Goal: Transaction & Acquisition: Book appointment/travel/reservation

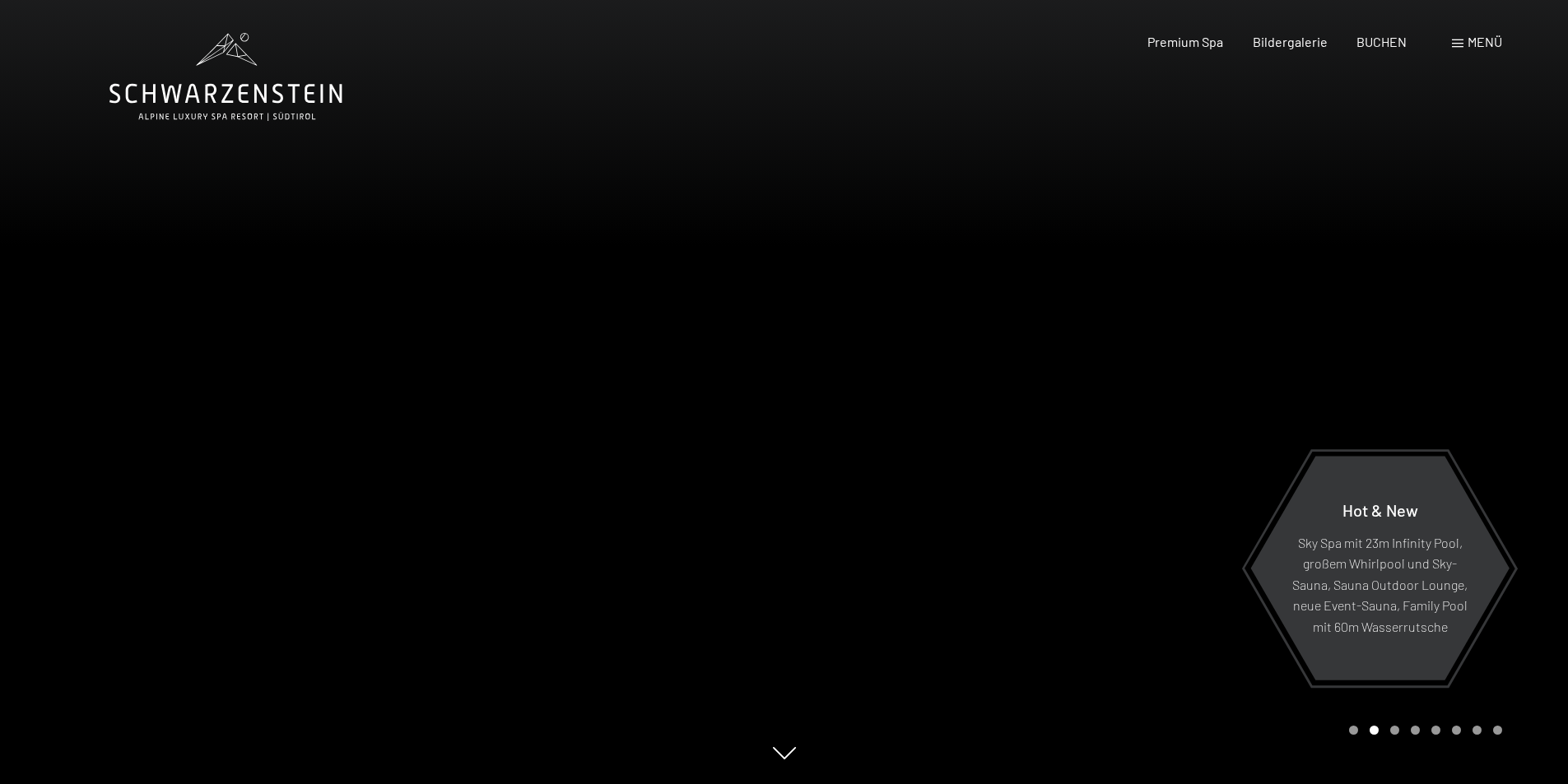
click at [1479, 49] on div "Menü" at bounding box center [1477, 41] width 50 height 18
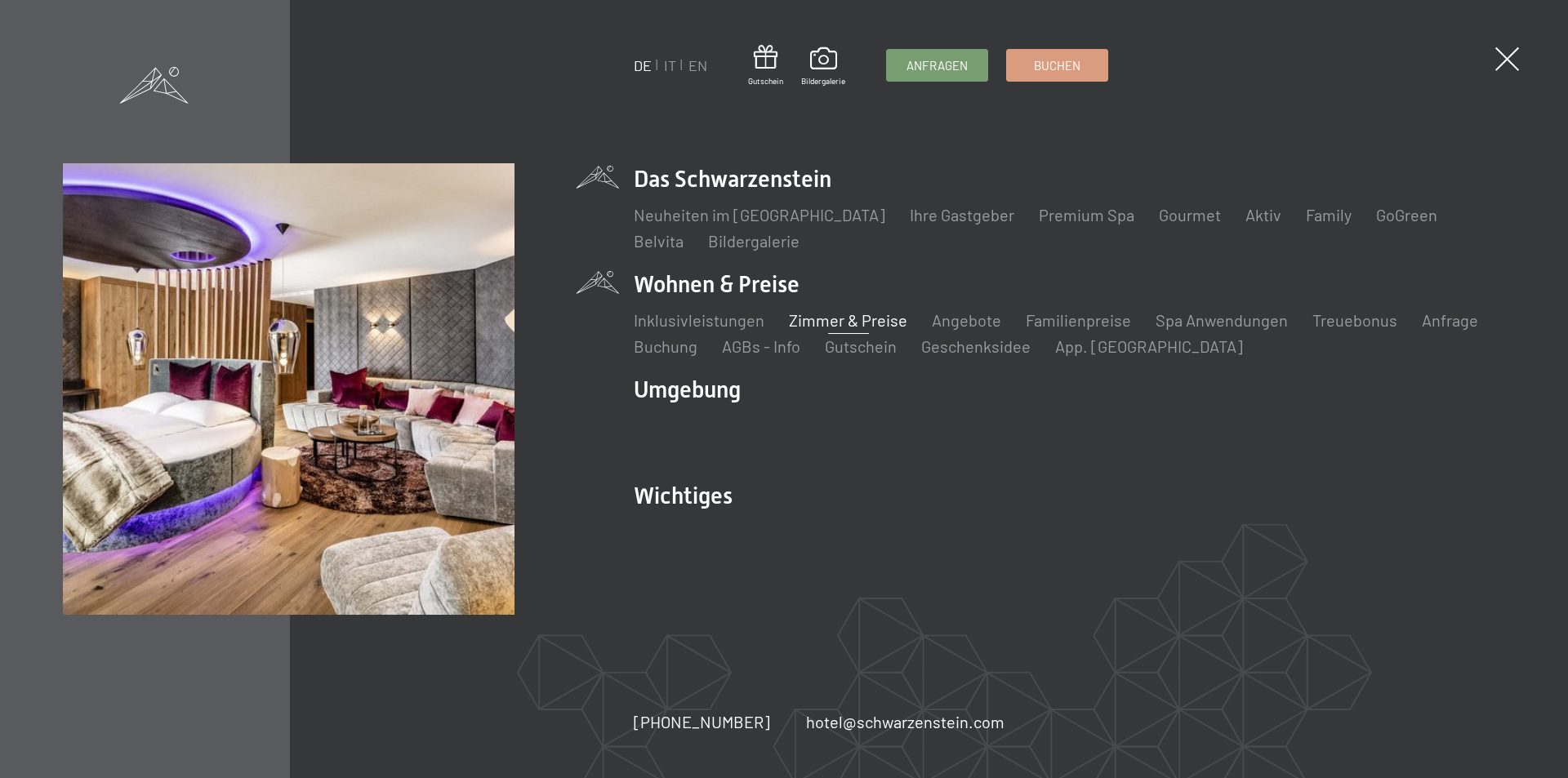
click at [848, 323] on link "Zimmer & Preise" at bounding box center [848, 320] width 119 height 19
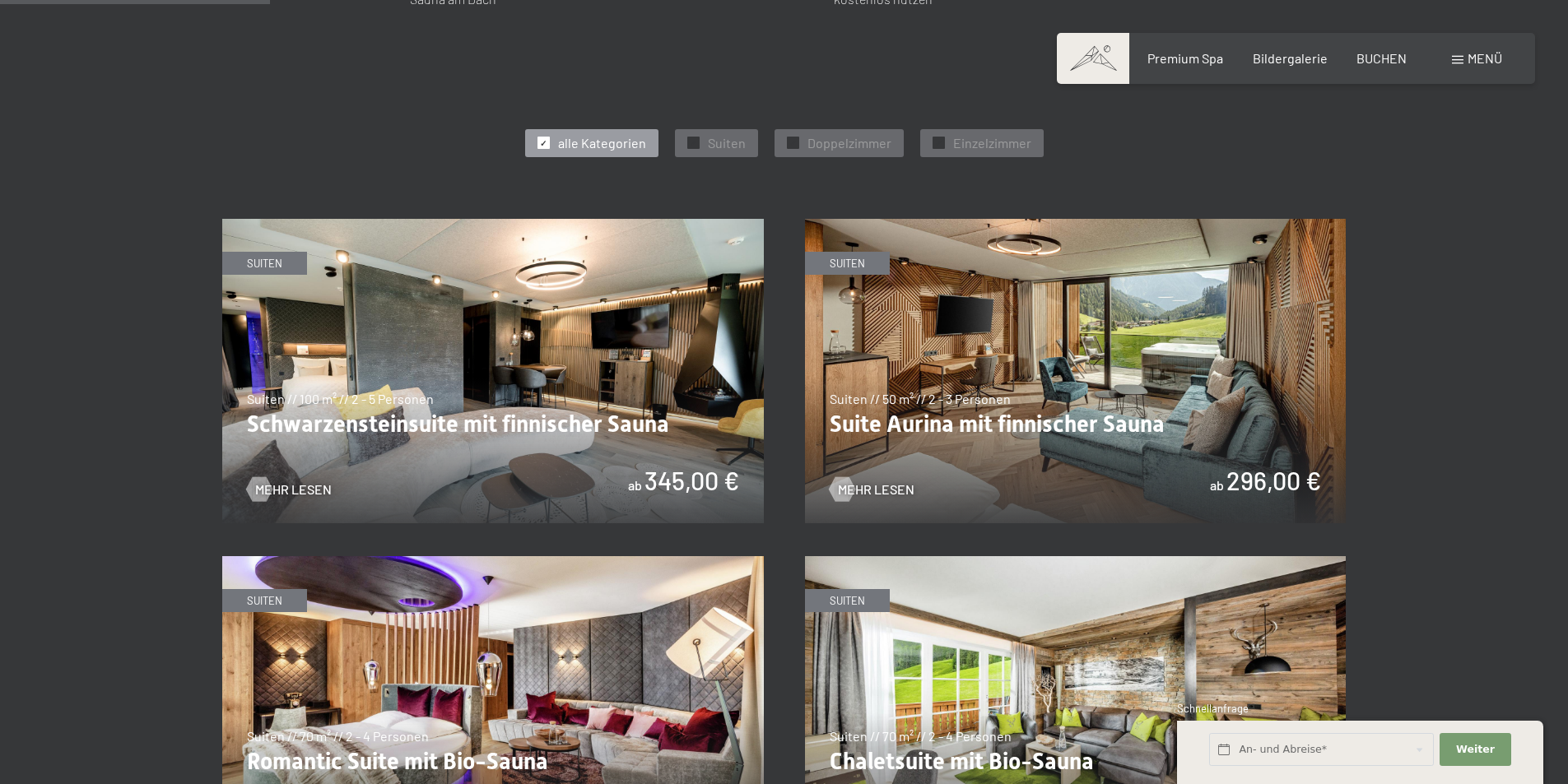
scroll to position [905, 0]
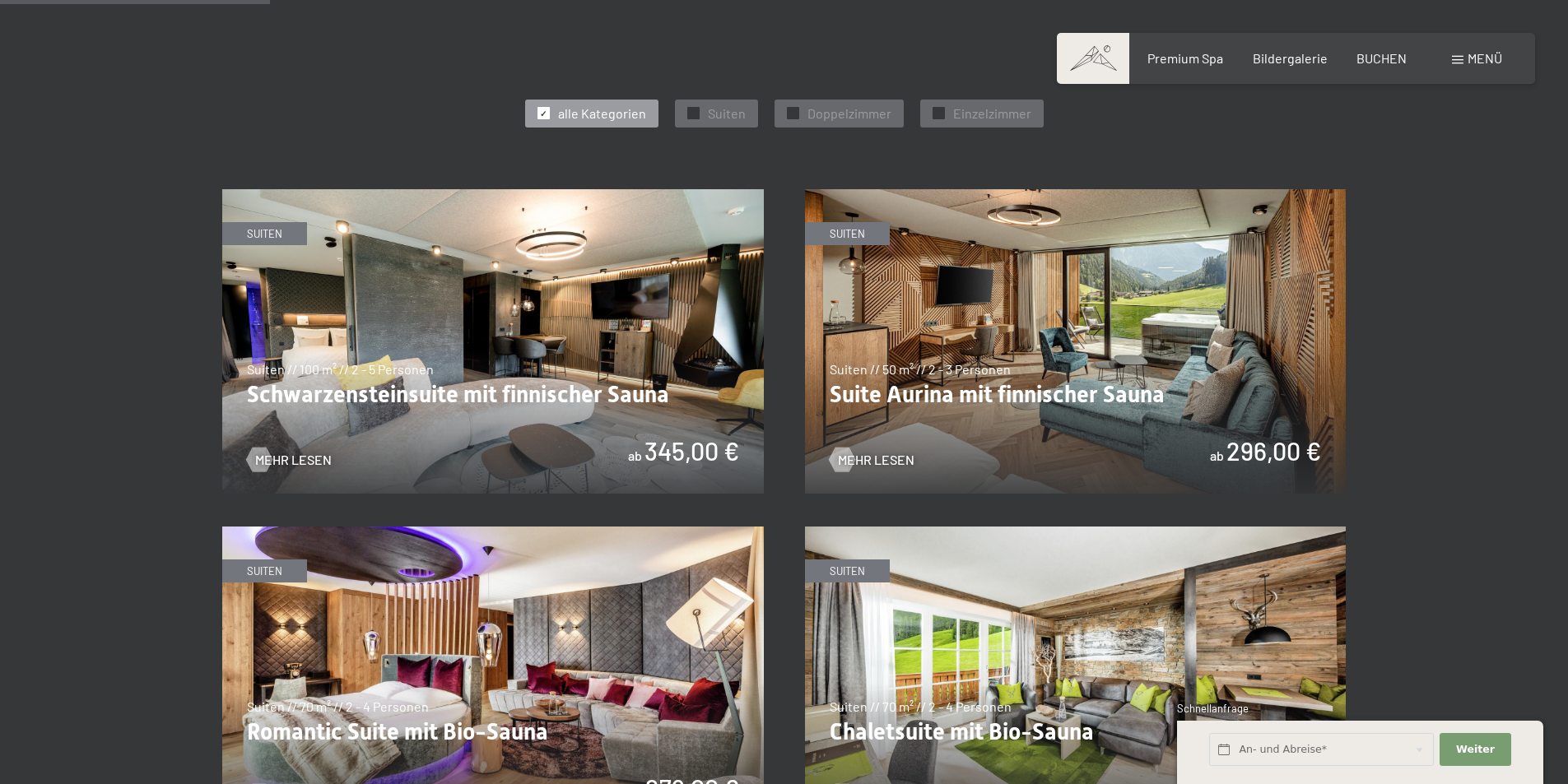
click at [677, 450] on img at bounding box center [492, 341] width 541 height 305
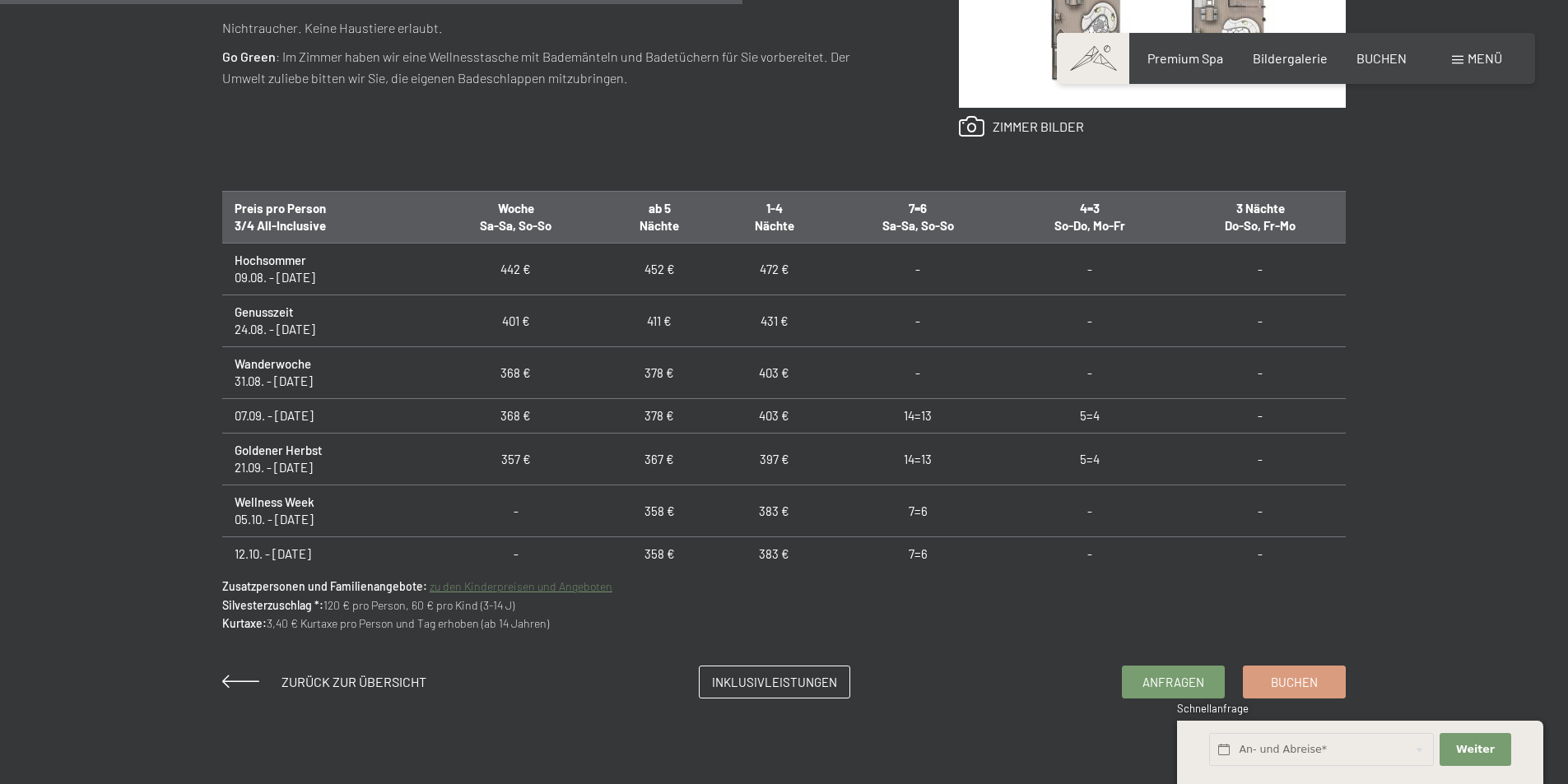
scroll to position [987, 0]
drag, startPoint x: 217, startPoint y: 618, endPoint x: 564, endPoint y: 618, distance: 347.0
click at [564, 618] on div "Anfragen Buchen Suiten // 100 m² // 2 - 5 Personen Schwarzensteinsuite mit finn…" at bounding box center [784, 161] width 1247 height 1071
click at [318, 618] on p "Zusatzpersonen und Familienangebote: zu den Kinderpreisen und Angeboten Silvest…" at bounding box center [784, 602] width 1123 height 55
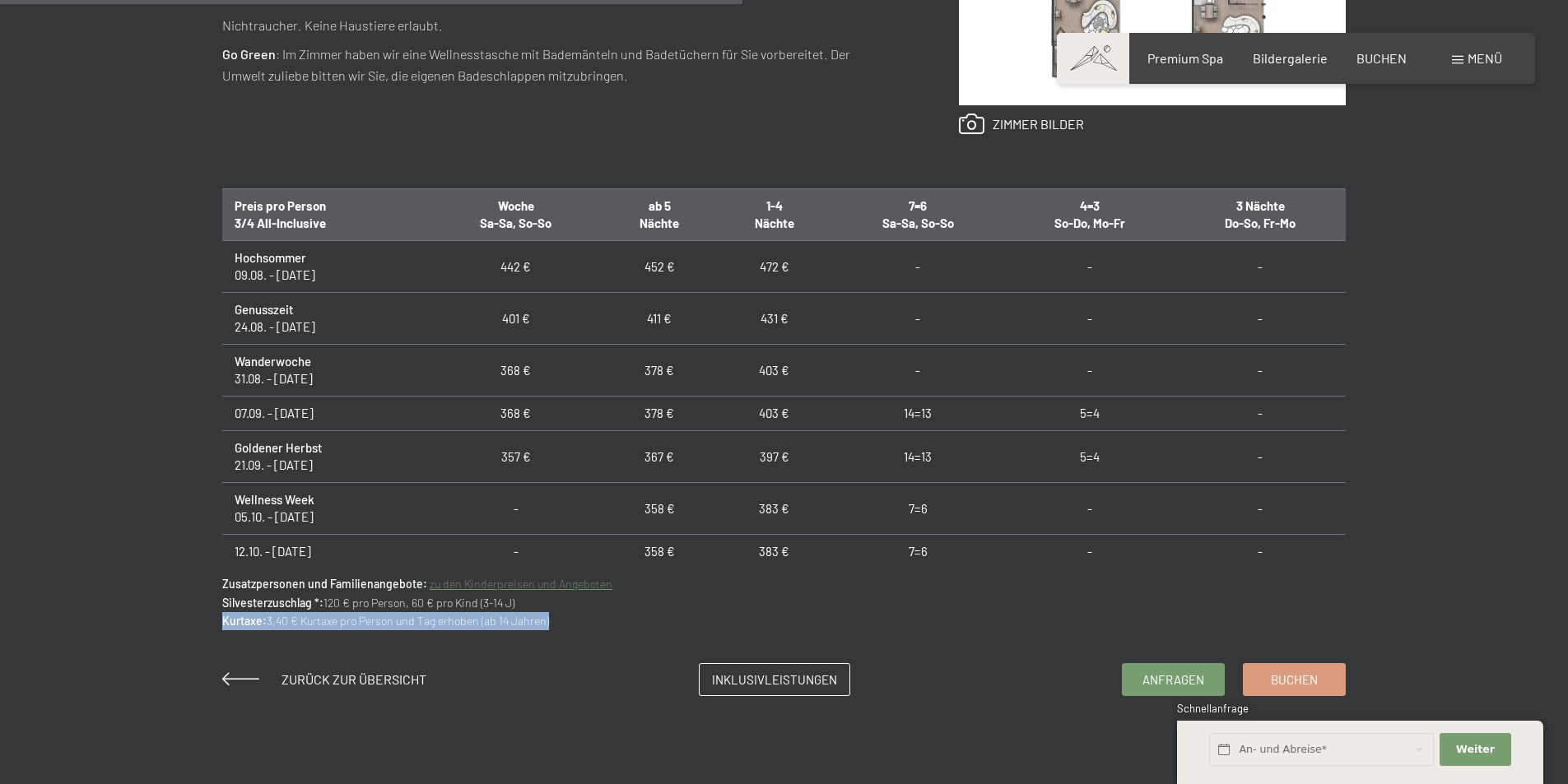
click at [318, 618] on p "Zusatzpersonen und Familienangebote: zu den Kinderpreisen und Angeboten Silvest…" at bounding box center [784, 602] width 1123 height 55
click at [400, 636] on div "Anfragen Buchen Suiten // 100 m² // 2 - 5 Personen Schwarzensteinsuite mit finn…" at bounding box center [784, 161] width 1247 height 1071
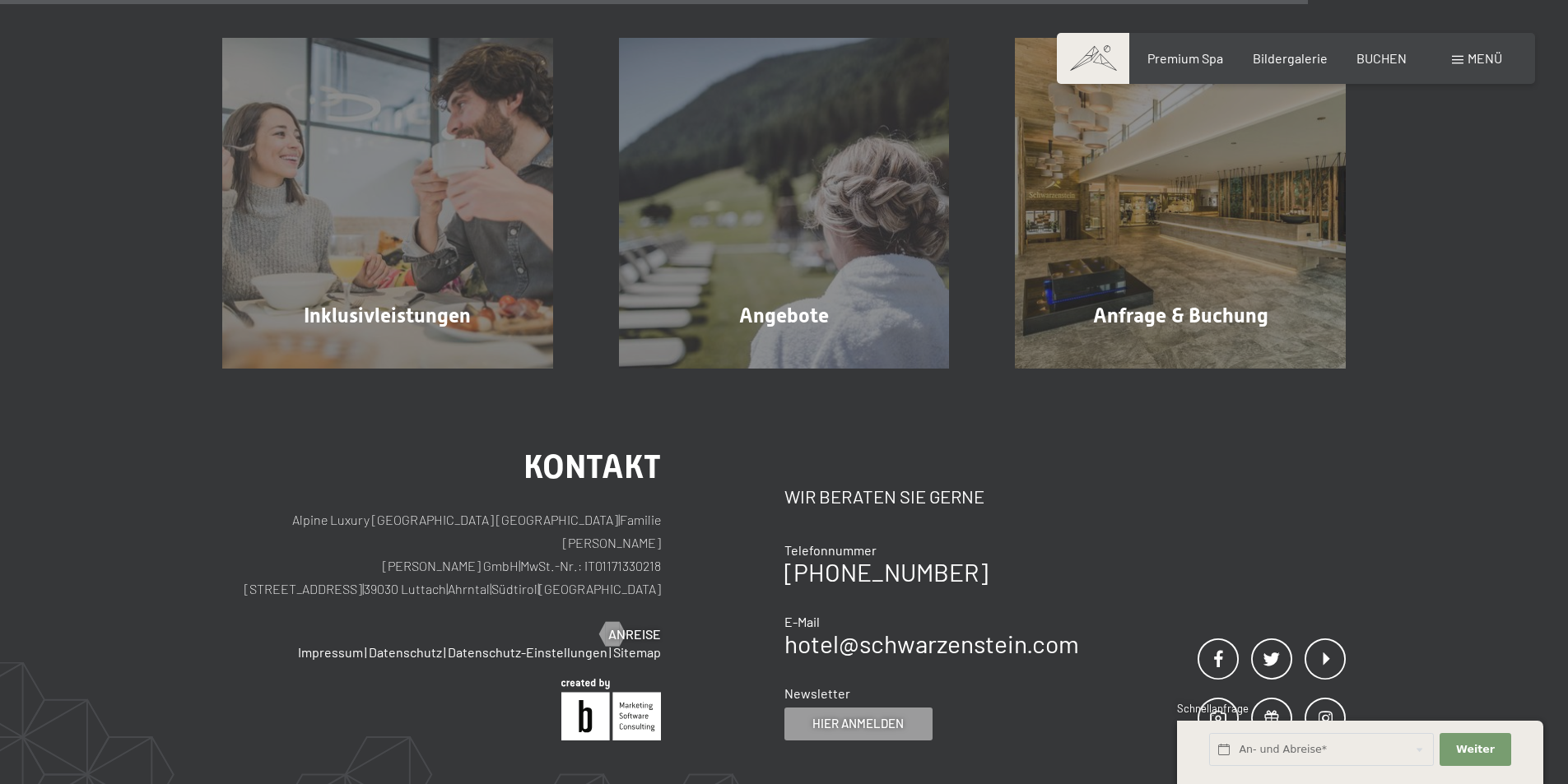
scroll to position [1234, 0]
